Goal: Transaction & Acquisition: Purchase product/service

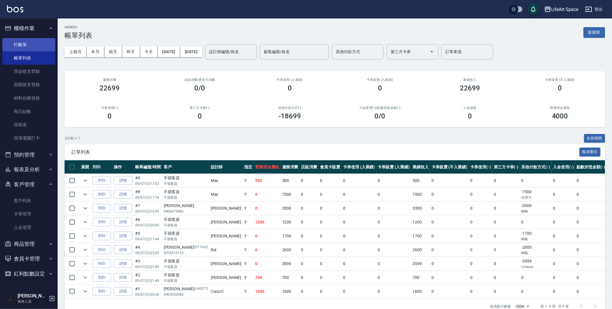
click at [18, 49] on link "打帳單" at bounding box center [28, 44] width 53 height 13
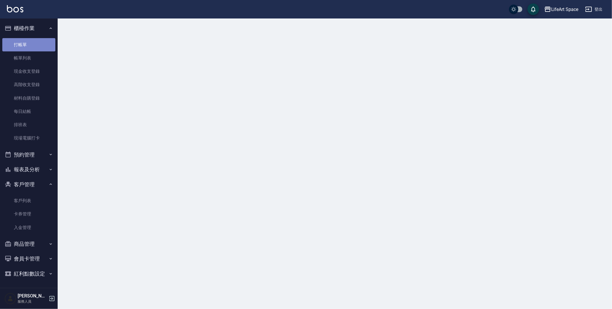
click at [18, 49] on link "打帳單" at bounding box center [28, 44] width 53 height 13
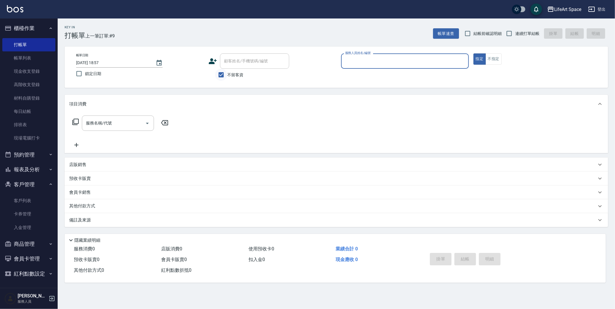
click at [221, 76] on input "不留客資" at bounding box center [221, 75] width 12 height 12
checkbox input "false"
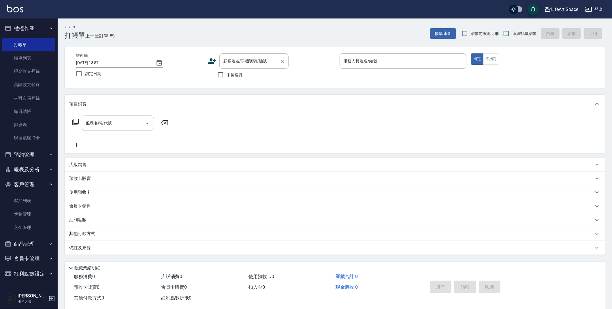
click at [236, 63] on div "顧客姓名/手機號碼/編號 顧客姓名/手機號碼/編號" at bounding box center [253, 60] width 69 height 15
type input "x"
drag, startPoint x: 234, startPoint y: 78, endPoint x: 255, endPoint y: 76, distance: 21.4
click at [234, 78] on li "[PERSON_NAME]/0981221839/" at bounding box center [253, 76] width 69 height 10
type input "[PERSON_NAME]/0981221839/"
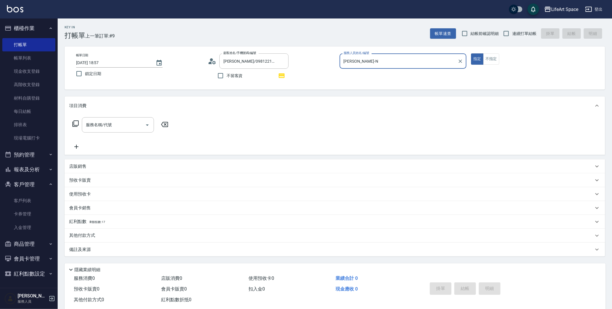
type input "[PERSON_NAME]-N"
click at [108, 129] on input "服務名稱/代號" at bounding box center [114, 125] width 58 height 10
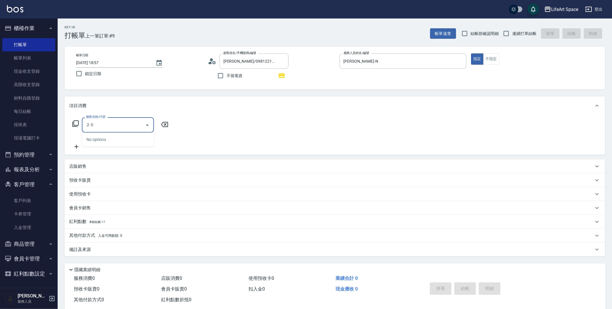
type input "２"
drag, startPoint x: 115, startPoint y: 143, endPoint x: 140, endPoint y: 134, distance: 27.3
click at [115, 142] on span "201 剪髮 - 700" at bounding box center [118, 140] width 72 height 10
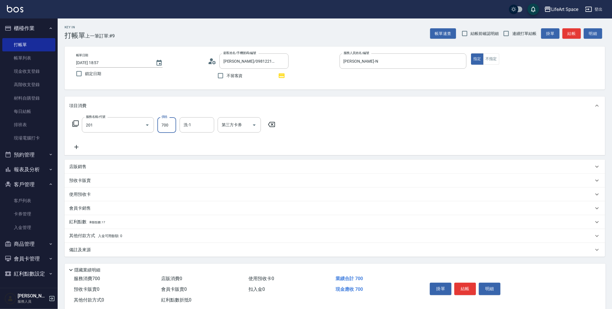
type input "201 剪髮(201)"
click at [169, 128] on input "700" at bounding box center [166, 125] width 19 height 16
type input "800"
click at [468, 291] on button "結帳" at bounding box center [466, 288] width 22 height 12
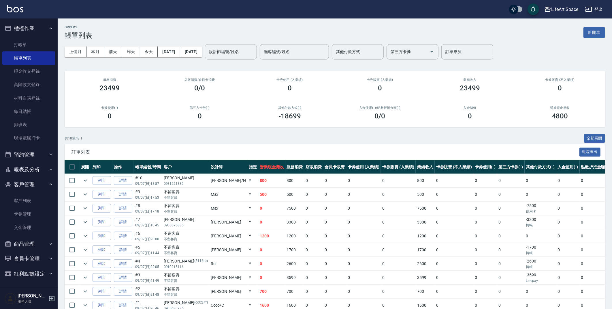
click at [34, 196] on link "客戶列表" at bounding box center [28, 200] width 53 height 13
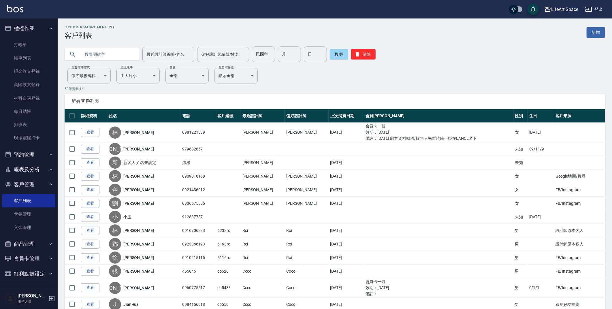
click at [111, 52] on input "text" at bounding box center [108, 54] width 54 height 16
type input "c"
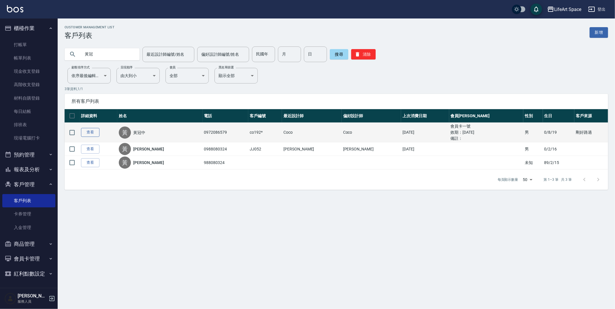
type input "黃冠"
click at [89, 130] on link "查看" at bounding box center [90, 132] width 18 height 9
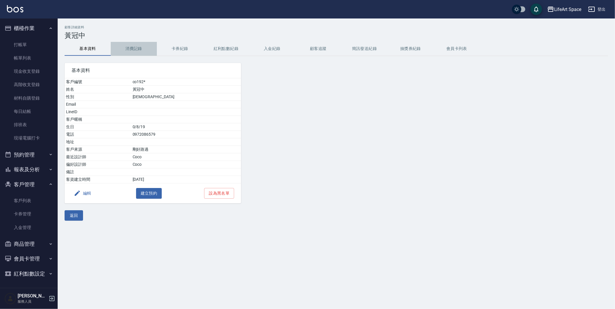
click at [132, 55] on button "消費記錄" at bounding box center [134, 49] width 46 height 14
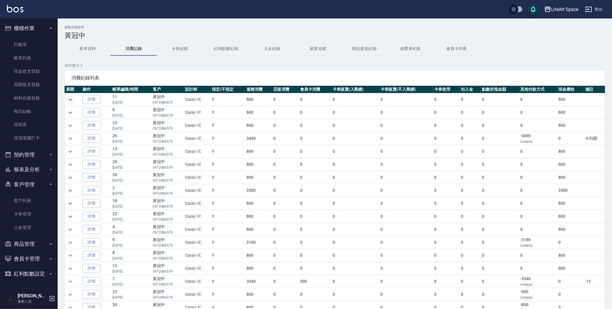
click at [74, 99] on icon "expand row" at bounding box center [70, 99] width 7 height 7
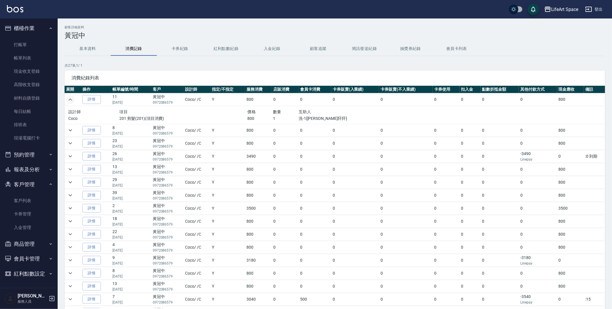
click at [74, 99] on icon "expand row" at bounding box center [70, 99] width 7 height 7
